Goal: Information Seeking & Learning: Find specific fact

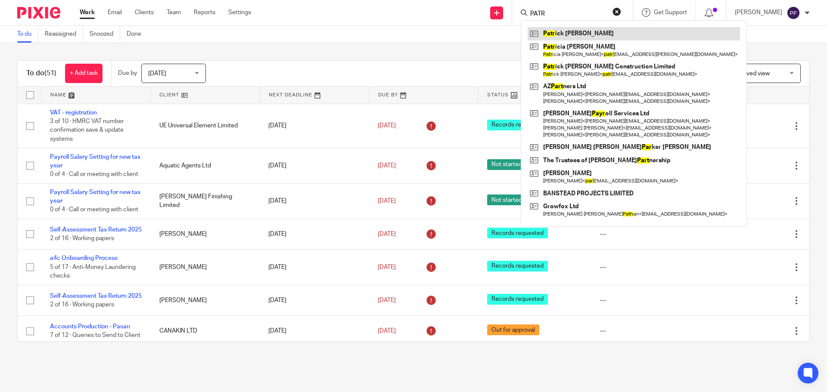
type input "PATR"
click at [573, 33] on link at bounding box center [634, 33] width 212 height 13
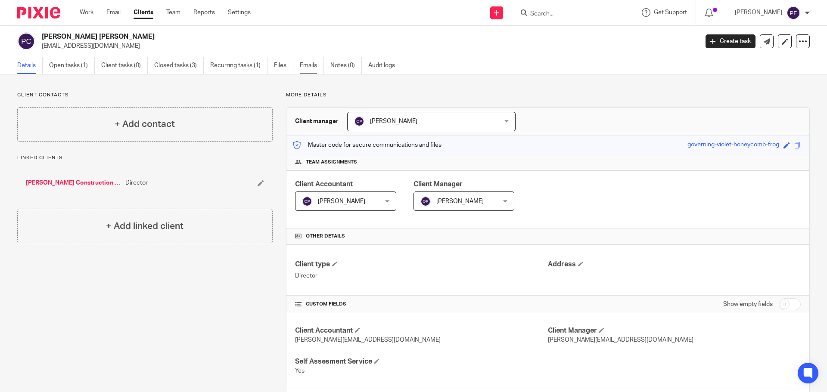
click at [301, 65] on link "Emails" at bounding box center [312, 65] width 24 height 17
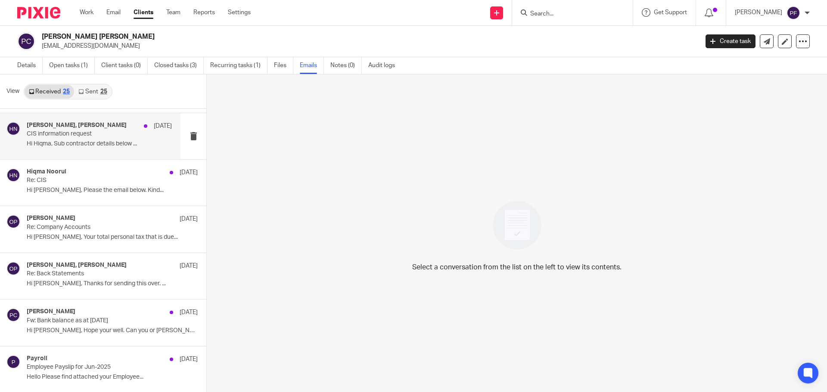
scroll to position [90, 0]
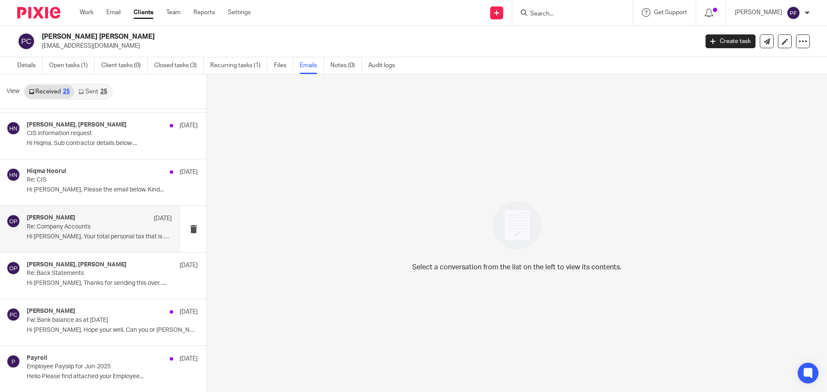
click at [100, 230] on p "Re: Company Accounts" at bounding box center [85, 227] width 116 height 7
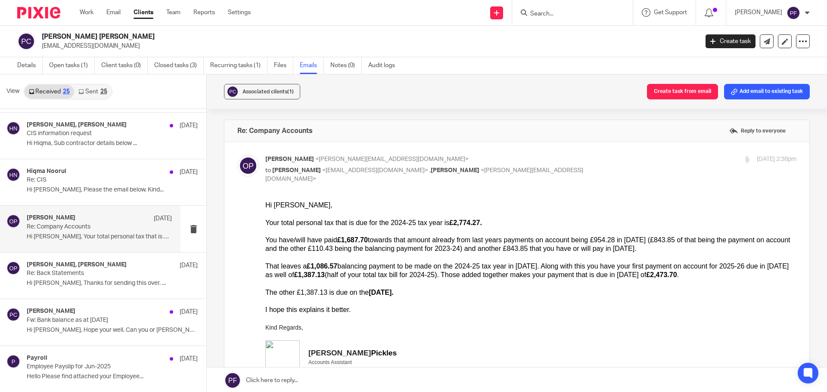
scroll to position [0, 0]
click at [336, 223] on div "Your total personal tax that is due for the 2024-25 tax year is £2,774.27." at bounding box center [530, 222] width 531 height 9
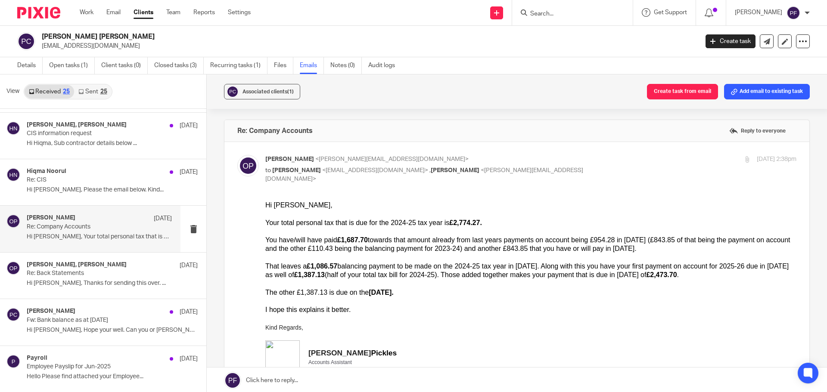
click at [343, 239] on b "£1,687.70" at bounding box center [352, 239] width 31 height 7
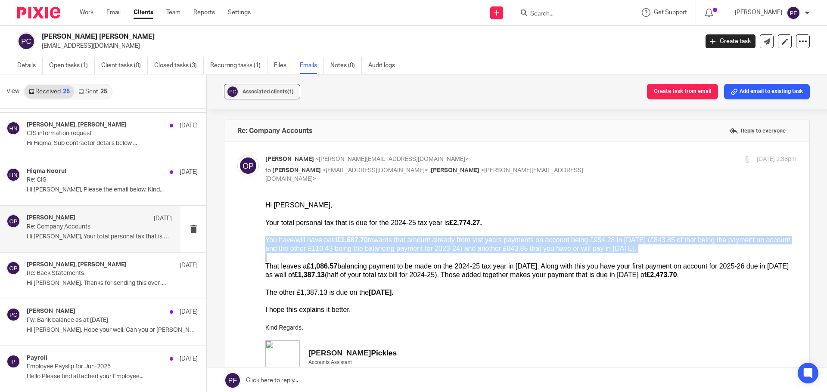
click at [343, 239] on b "£1,687.70" at bounding box center [352, 239] width 31 height 7
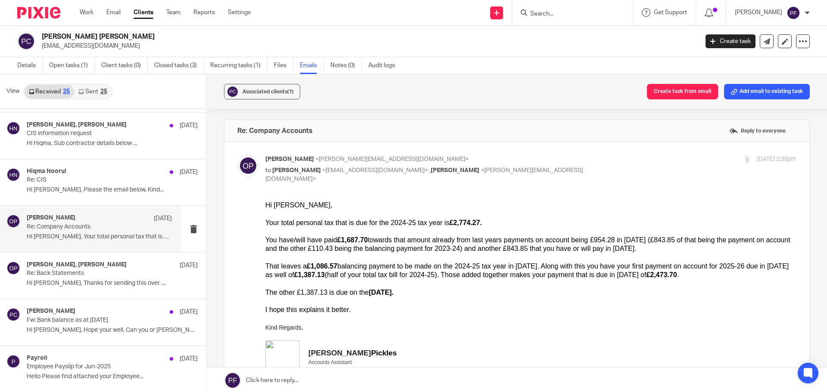
click at [347, 267] on div "That leaves a £1,086.57 balancing payment to be made on the 2024-25 tax year in…" at bounding box center [530, 271] width 531 height 18
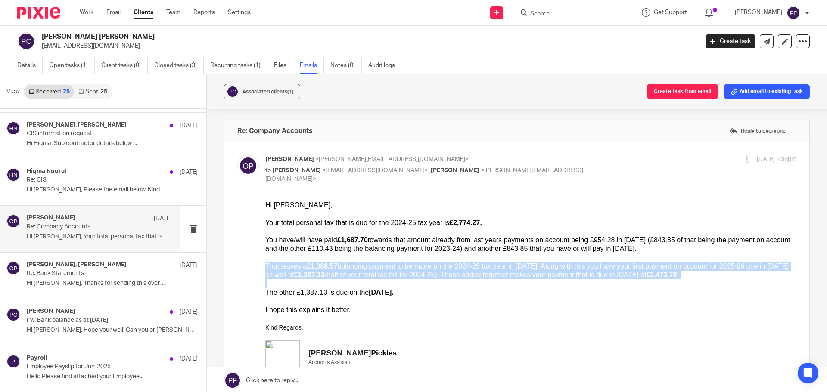
click at [347, 267] on div "That leaves a £1,086.57 balancing payment to be made on the 2024-25 tax year in…" at bounding box center [530, 271] width 531 height 18
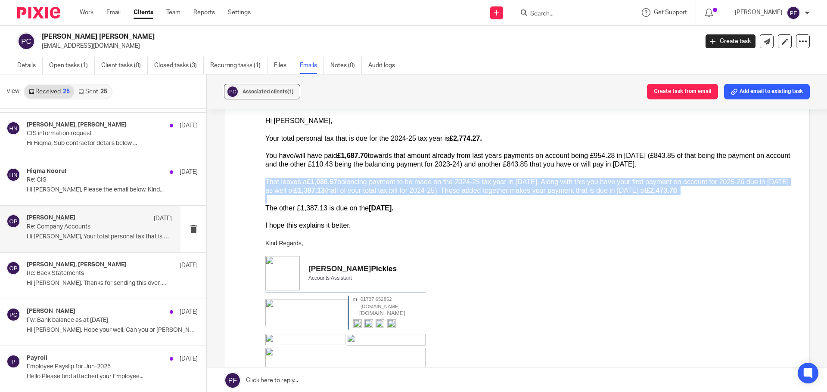
scroll to position [85, 0]
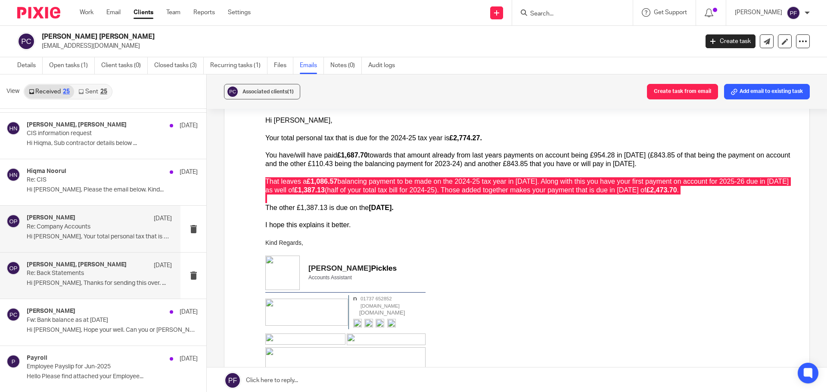
click at [96, 285] on p "Hi Patrick, Thanks for sending this over. ..." at bounding box center [99, 283] width 145 height 7
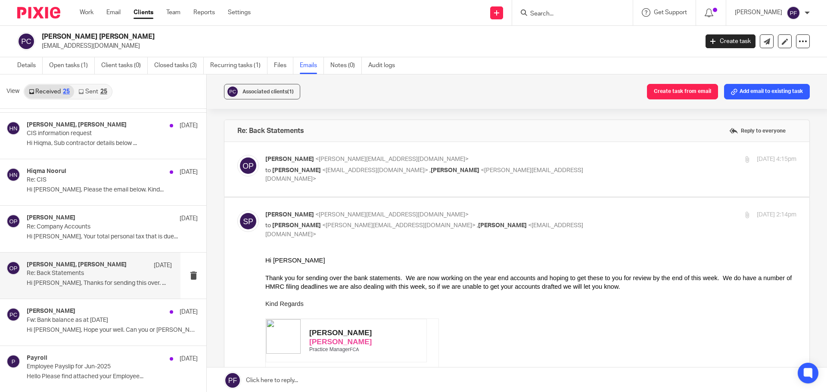
scroll to position [0, 0]
click at [620, 158] on div "30 Jun 2025 4:15pm" at bounding box center [708, 159] width 177 height 9
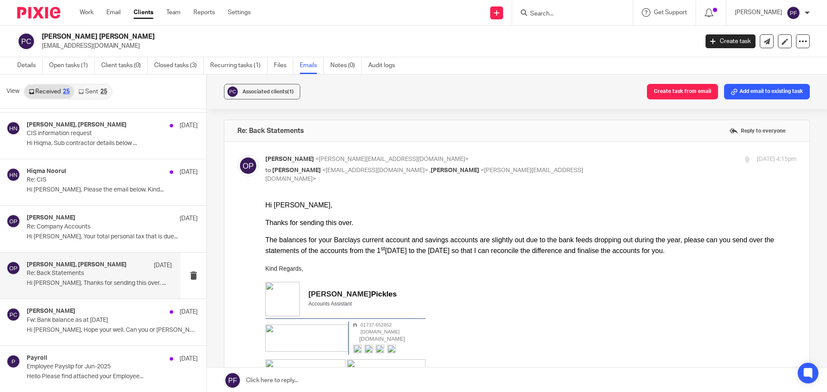
click at [620, 158] on div "30 Jun 2025 4:15pm" at bounding box center [708, 159] width 177 height 9
checkbox input "false"
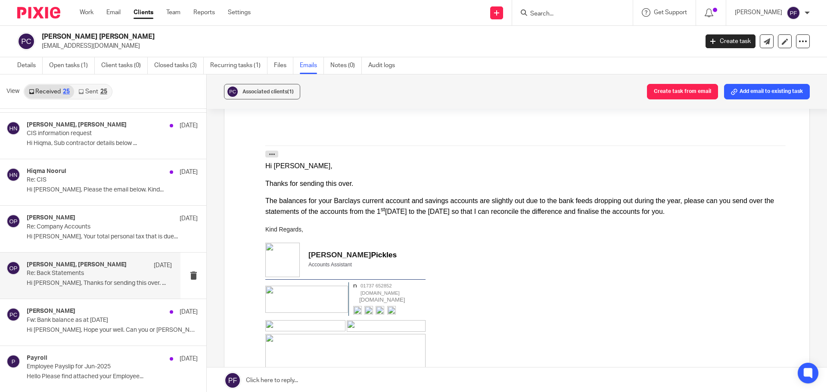
scroll to position [599, 0]
click at [85, 333] on p "Hi Esther, Hope your well. Can you or Sarah..." at bounding box center [99, 330] width 145 height 7
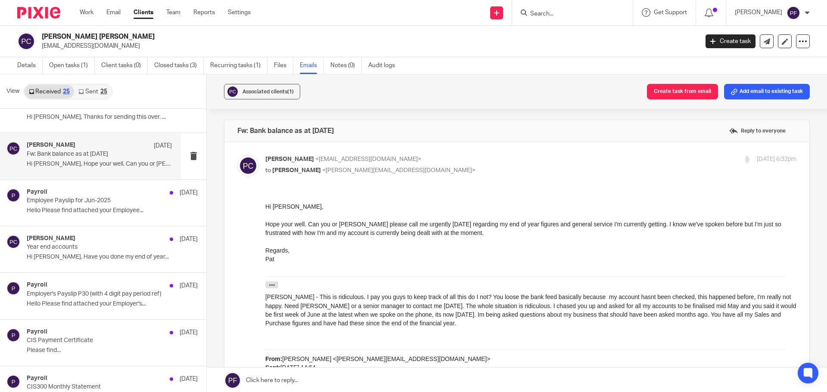
scroll to position [261, 0]
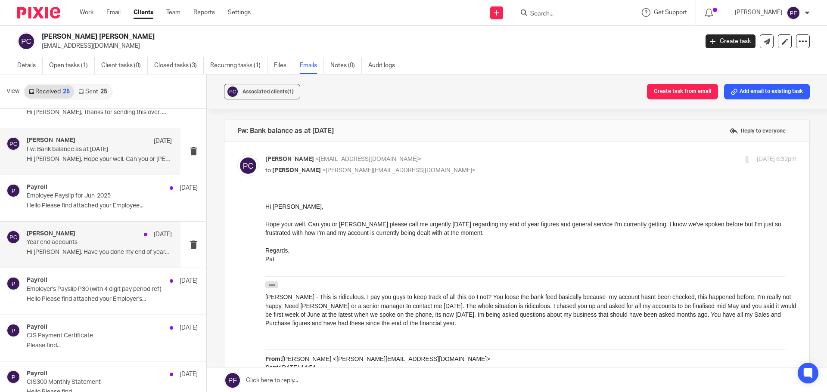
click at [86, 250] on p "Hi Oliver, Have you done my end of year..." at bounding box center [99, 252] width 145 height 7
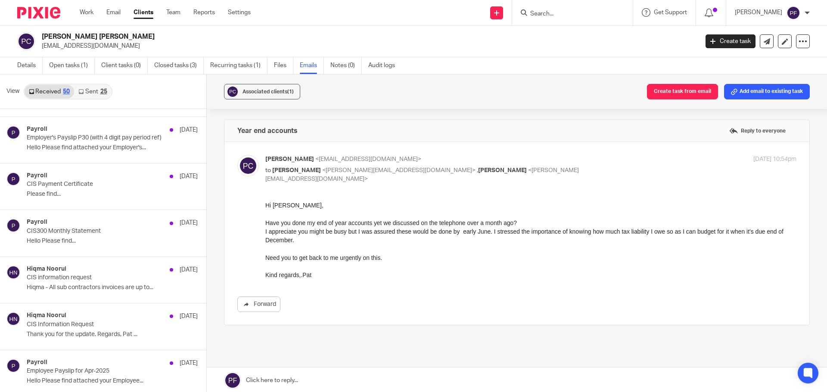
scroll to position [0, 0]
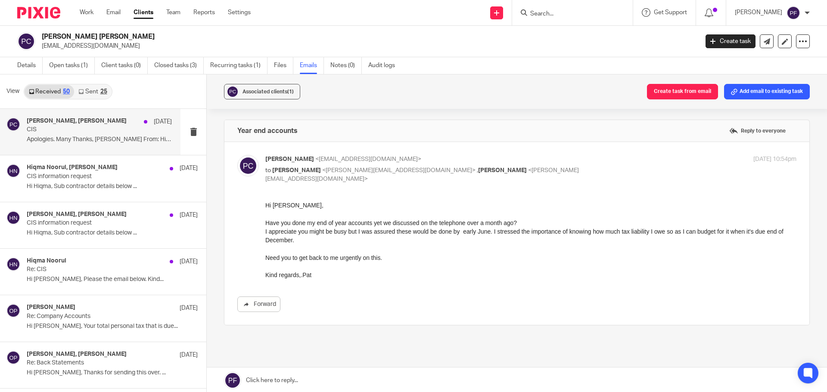
click at [61, 119] on h4 "Patrick Curran, Hiqma Noorul" at bounding box center [77, 121] width 100 height 7
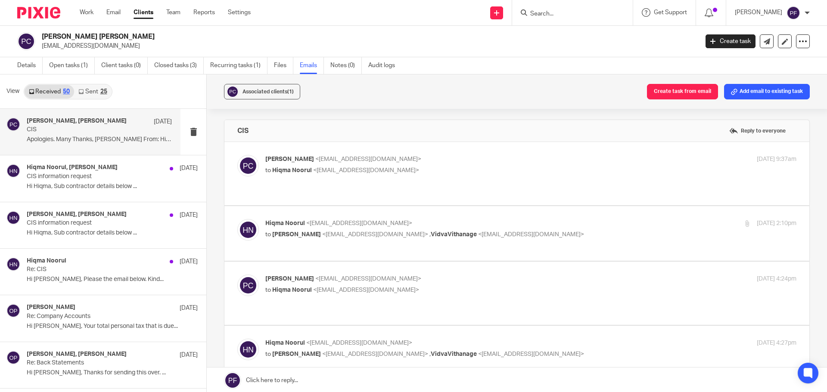
click at [426, 179] on div "Patrick Curran <patrickjamesconstruction@hotmail.com> to Hiqma Noorul <hiqma@a4…" at bounding box center [516, 173] width 559 height 37
click at [607, 230] on p "to Patrick Curran <patrickjamesconstruction@hotmail.com> , VidvaVithanage <vidv…" at bounding box center [442, 234] width 354 height 9
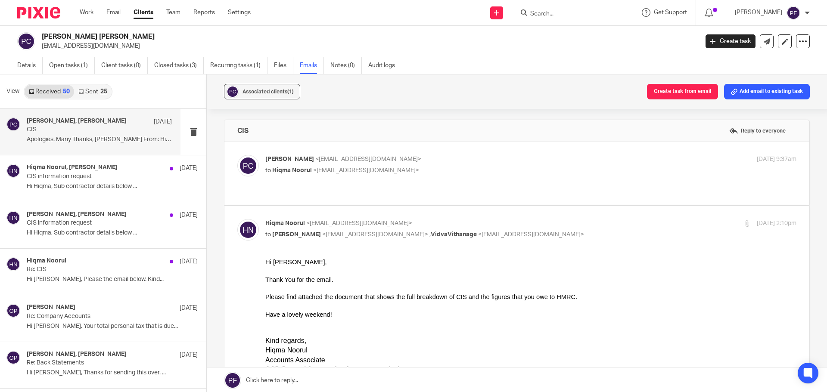
click at [607, 230] on p "to Patrick Curran <patrickjamesconstruction@hotmail.com> , VidvaVithanage <vidv…" at bounding box center [442, 234] width 354 height 9
checkbox input "false"
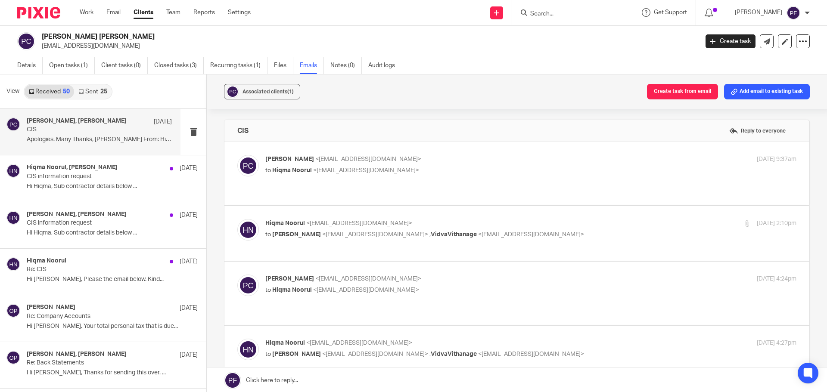
click at [93, 95] on link "Sent 25" at bounding box center [92, 92] width 37 height 14
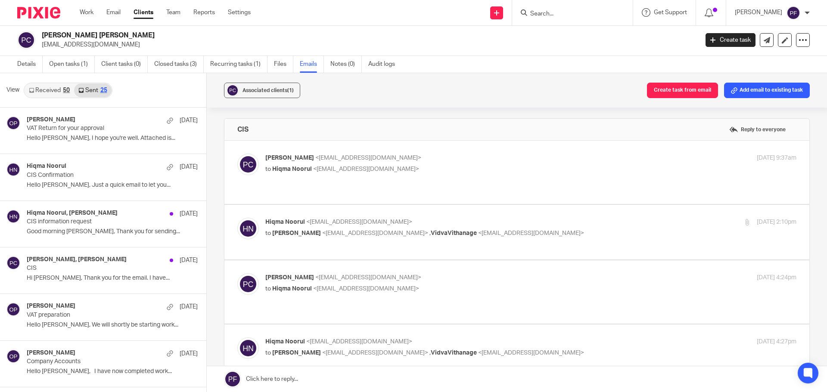
click at [543, 15] on input "Search" at bounding box center [568, 14] width 78 height 8
type input "Canaki"
click at [548, 34] on link at bounding box center [581, 33] width 107 height 13
